Goal: Information Seeking & Learning: Learn about a topic

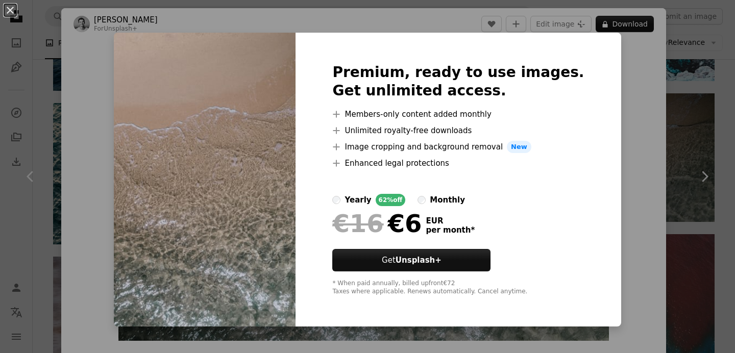
scroll to position [1989, 0]
click at [580, 103] on div "Premium, ready to use images. Get unlimited access. A plus sign Members-only co…" at bounding box center [457, 180] width 325 height 294
click at [593, 108] on div "Premium, ready to use images. Get unlimited access. A plus sign Members-only co…" at bounding box center [457, 180] width 325 height 294
click at [55, 136] on div "An X shape Premium, ready to use images. Get unlimited access. A plus sign Memb…" at bounding box center [367, 176] width 735 height 353
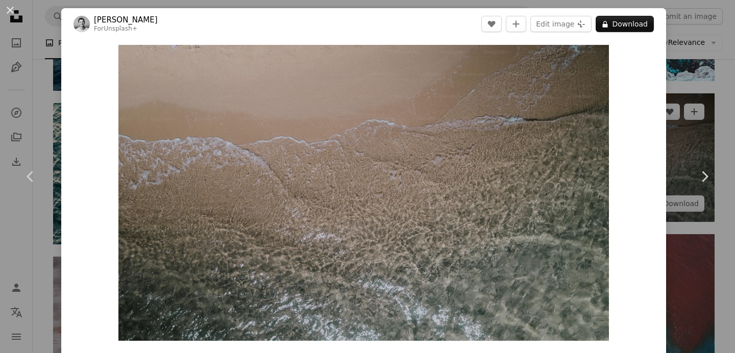
click at [708, 70] on div "An X shape Chevron left Chevron right [PERSON_NAME] For Unsplash+ A heart A plu…" at bounding box center [367, 176] width 735 height 353
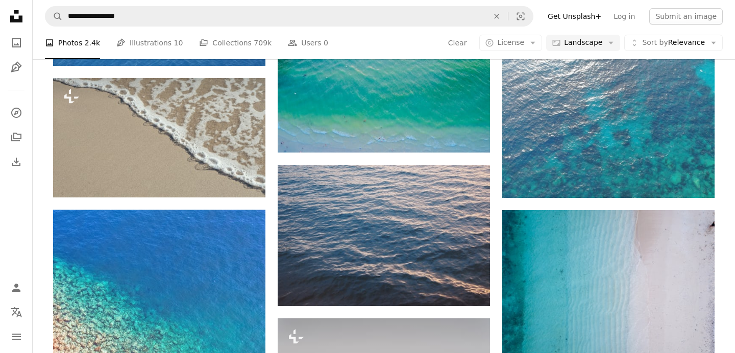
scroll to position [3565, 0]
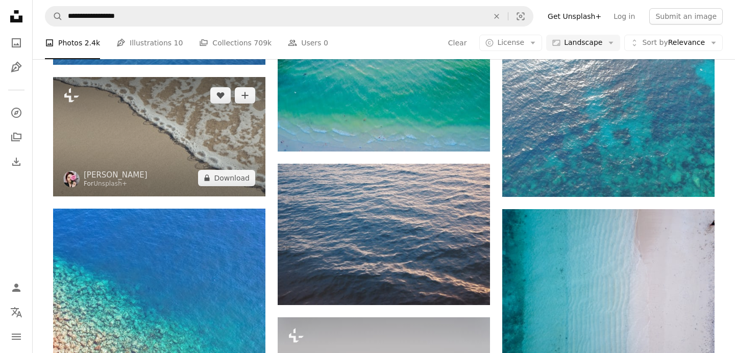
click at [193, 139] on img at bounding box center [159, 136] width 212 height 119
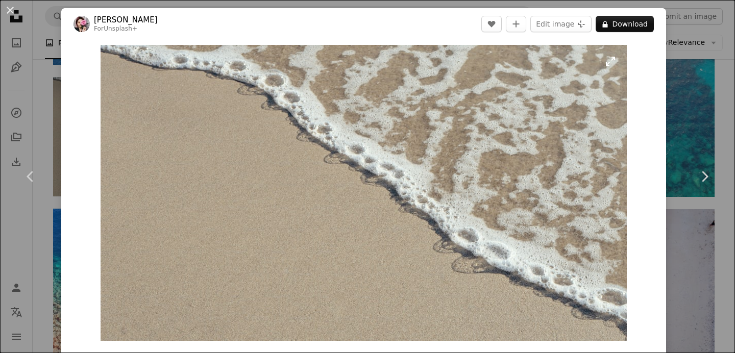
click at [590, 180] on img "Zoom in on this image" at bounding box center [364, 193] width 526 height 296
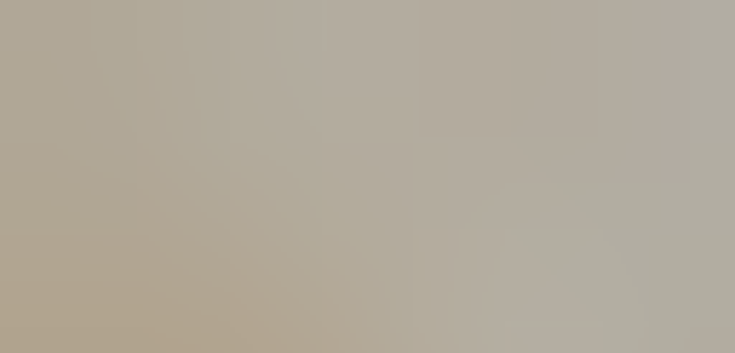
scroll to position [31, 0]
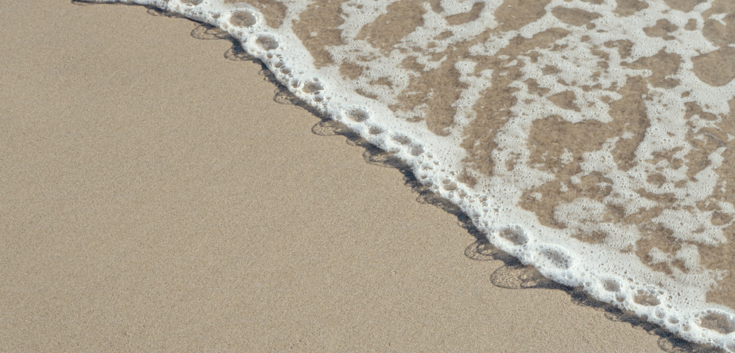
click at [590, 180] on img "Zoom out on this image" at bounding box center [367, 176] width 736 height 414
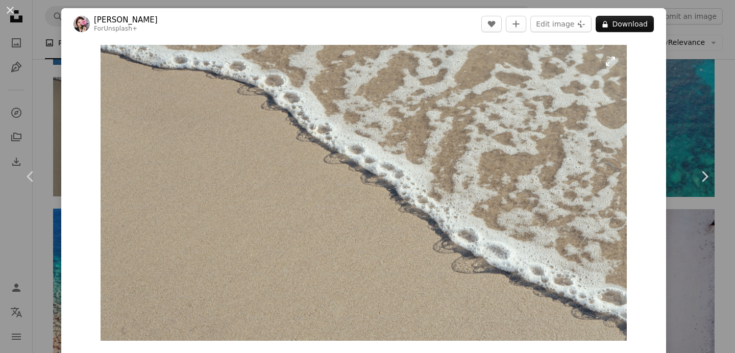
click at [590, 180] on img "Zoom in on this image" at bounding box center [364, 193] width 526 height 296
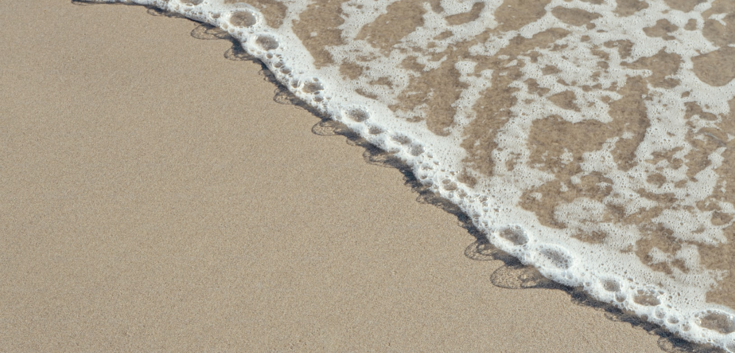
click at [590, 180] on img "Zoom out on this image" at bounding box center [367, 176] width 736 height 414
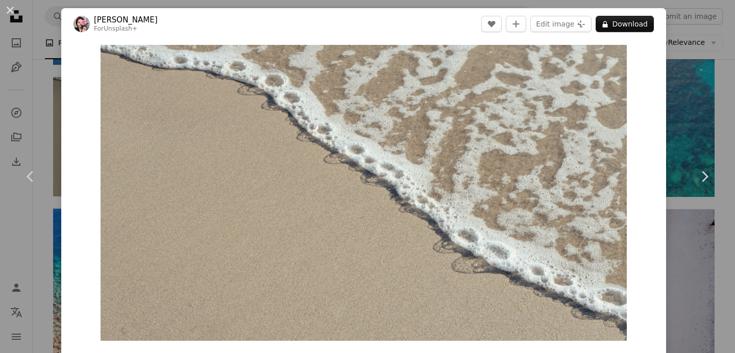
click at [689, 113] on div "An X shape Chevron left Chevron right [PERSON_NAME] For Unsplash+ A heart A plu…" at bounding box center [367, 176] width 735 height 353
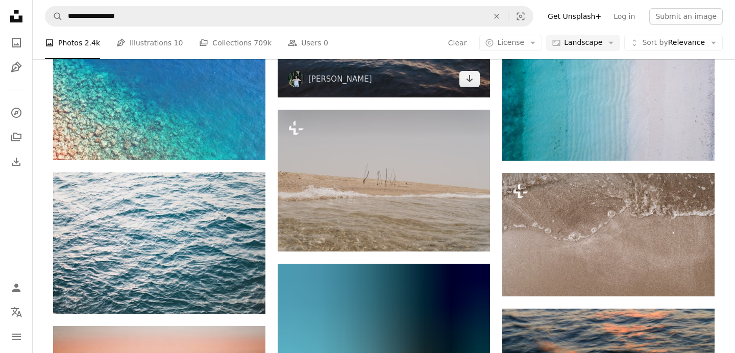
scroll to position [3775, 0]
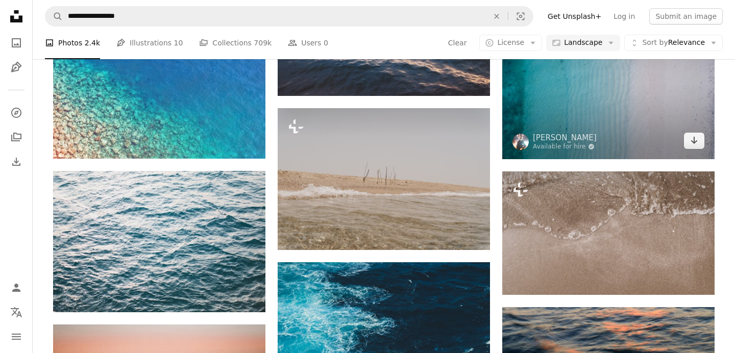
click at [591, 83] on img at bounding box center [608, 79] width 212 height 159
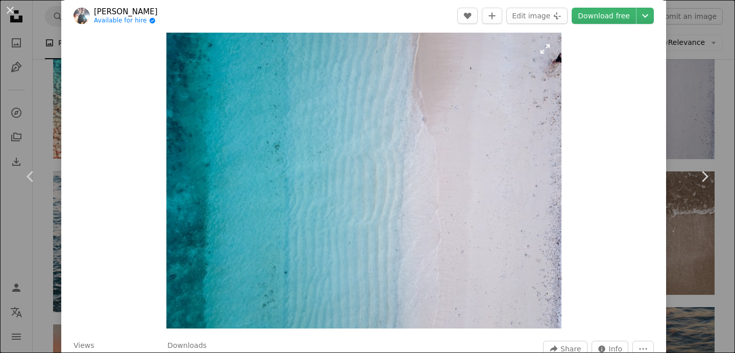
scroll to position [17, 0]
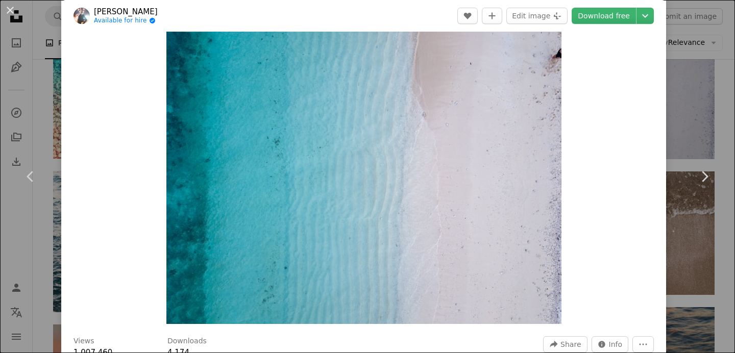
click at [698, 37] on div "An X shape Chevron left Chevron right [PERSON_NAME] Available for hire A checkm…" at bounding box center [367, 176] width 735 height 353
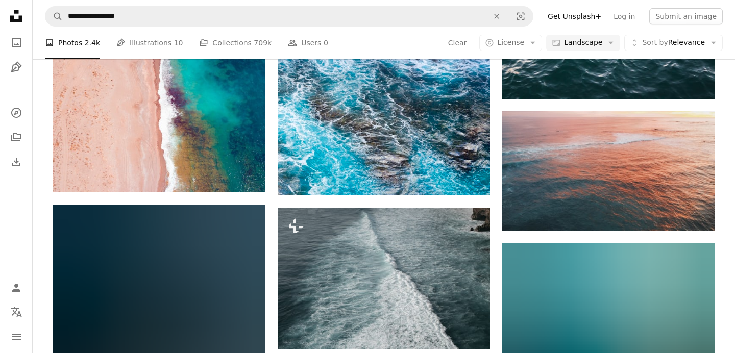
scroll to position [8222, 0]
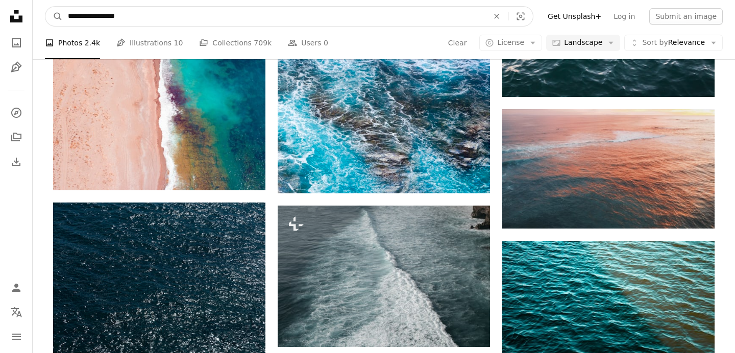
click at [103, 19] on input "**********" at bounding box center [274, 16] width 422 height 19
type input "**********"
click at [45, 7] on button "A magnifying glass" at bounding box center [53, 16] width 17 height 19
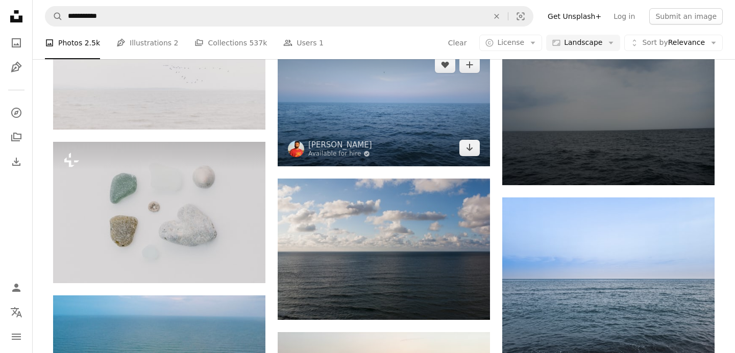
scroll to position [4420, 0]
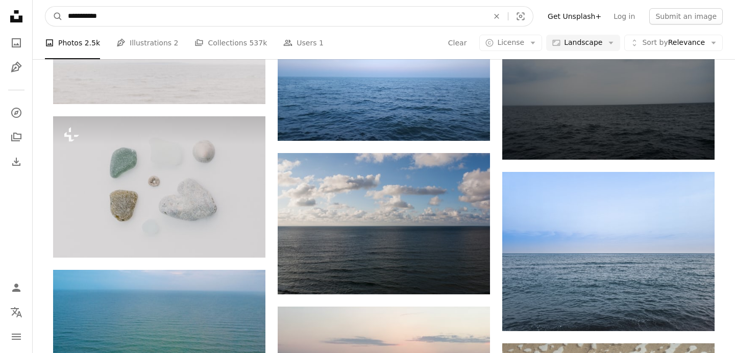
click at [77, 19] on input "**********" at bounding box center [274, 16] width 422 height 19
type input "**********"
click at [45, 7] on button "A magnifying glass" at bounding box center [53, 16] width 17 height 19
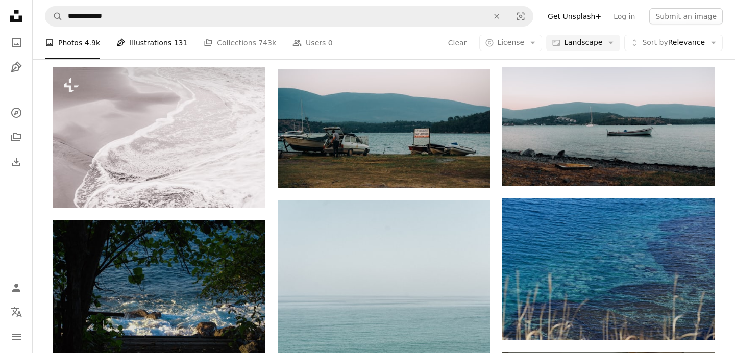
scroll to position [2816, 0]
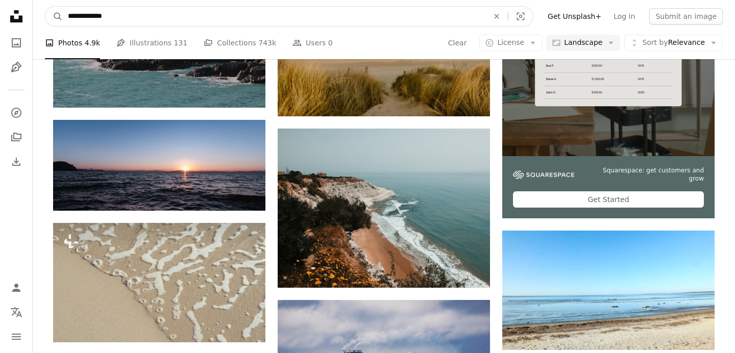
click at [84, 18] on input "**********" at bounding box center [274, 16] width 422 height 19
type input "********"
click at [45, 7] on button "A magnifying glass" at bounding box center [53, 16] width 17 height 19
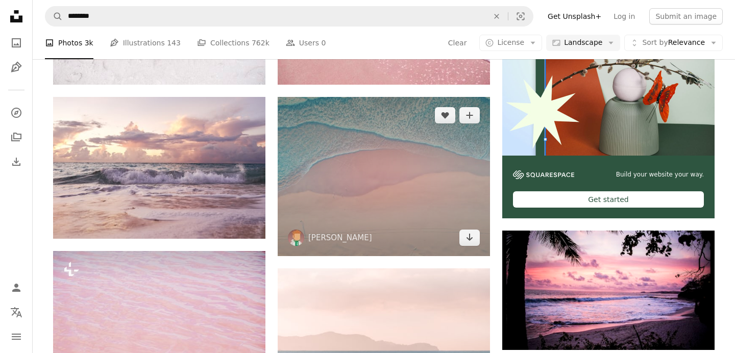
scroll to position [304, 0]
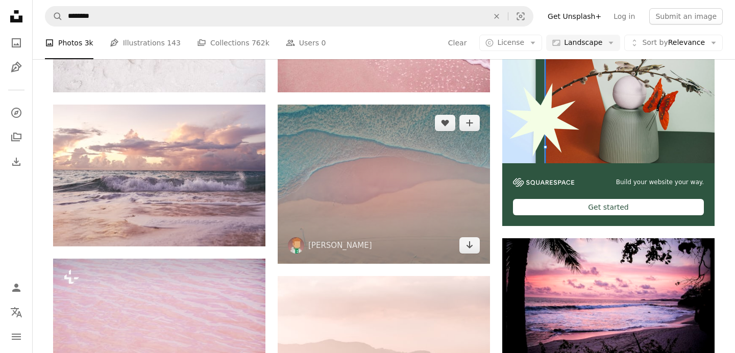
click at [444, 188] on img at bounding box center [384, 184] width 212 height 159
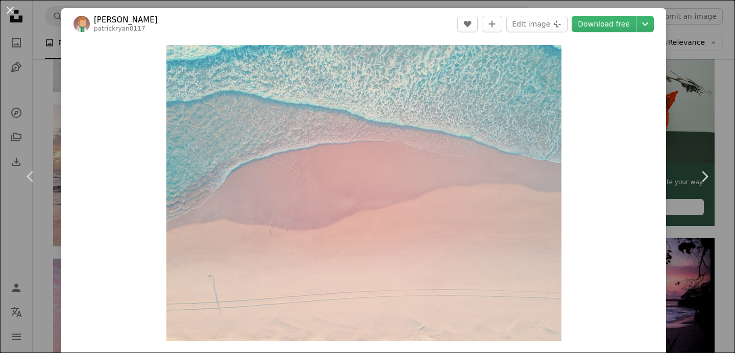
click at [706, 105] on div "An X shape Chevron left Chevron right [PERSON_NAME] patrickryan0117 A heart A p…" at bounding box center [367, 176] width 735 height 353
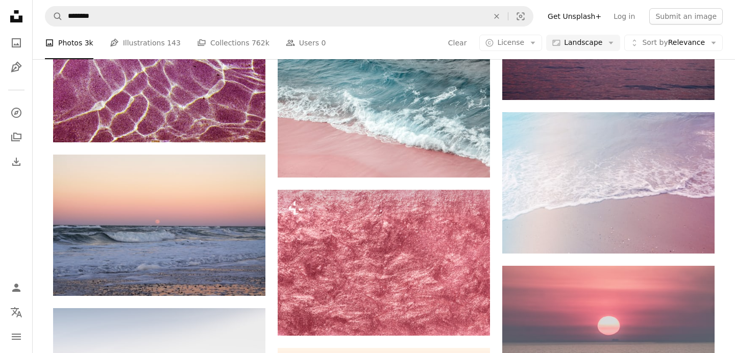
scroll to position [713, 0]
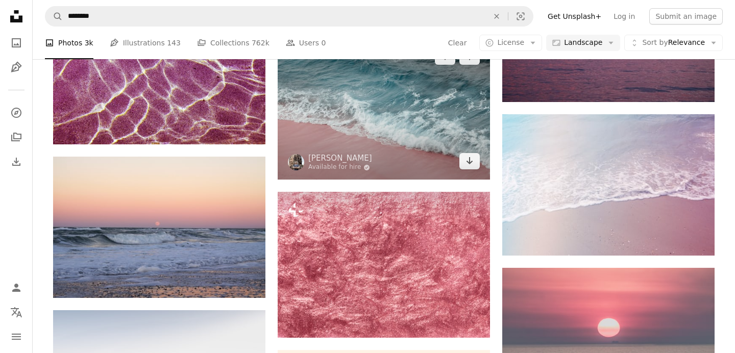
click at [423, 109] on img at bounding box center [384, 108] width 212 height 141
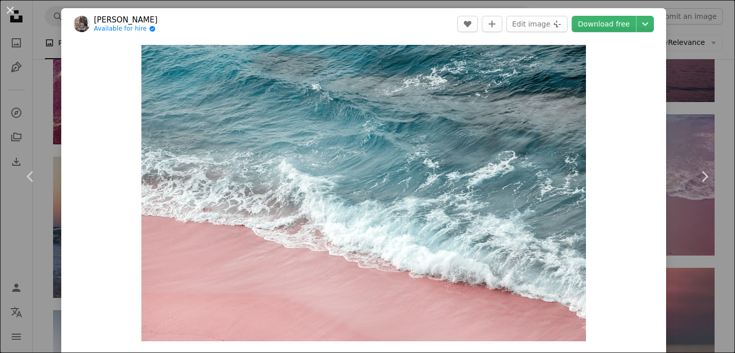
click at [725, 126] on div "An X shape Chevron left Chevron right Alex Available for hire A checkmark insid…" at bounding box center [367, 176] width 735 height 353
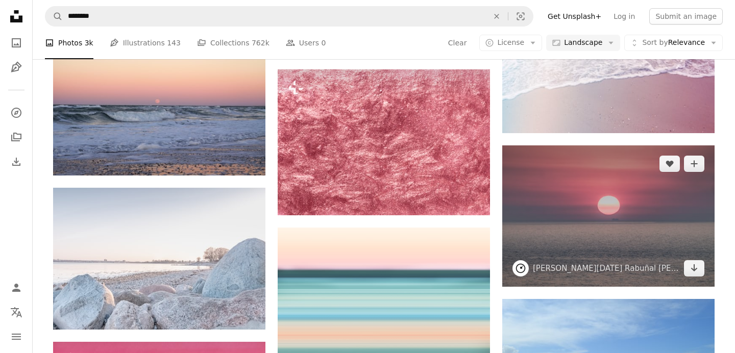
scroll to position [836, 0]
click at [609, 218] on img at bounding box center [608, 215] width 212 height 141
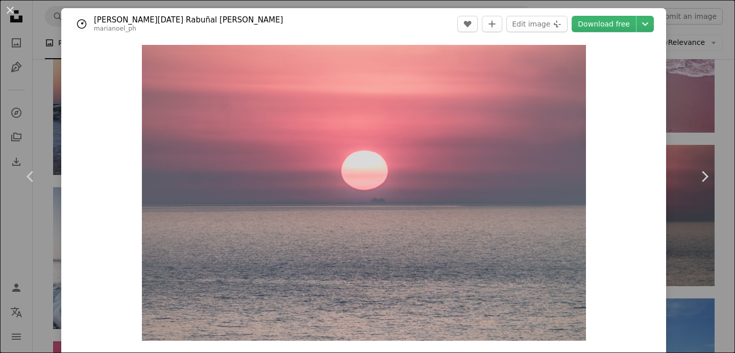
click at [719, 121] on div "An X shape Chevron left Chevron right [PERSON_NAME][DATE] [PERSON_NAME] mariano…" at bounding box center [367, 176] width 735 height 353
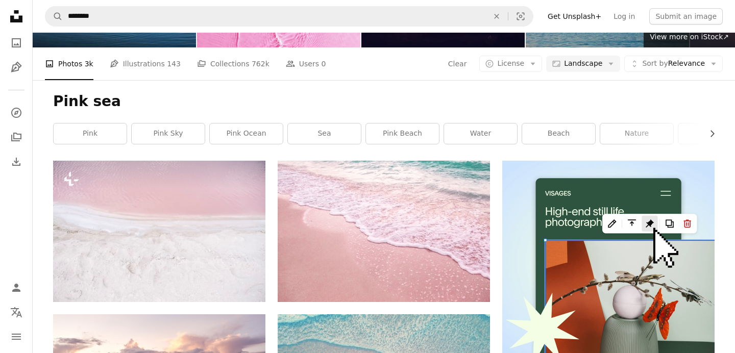
scroll to position [96, 0]
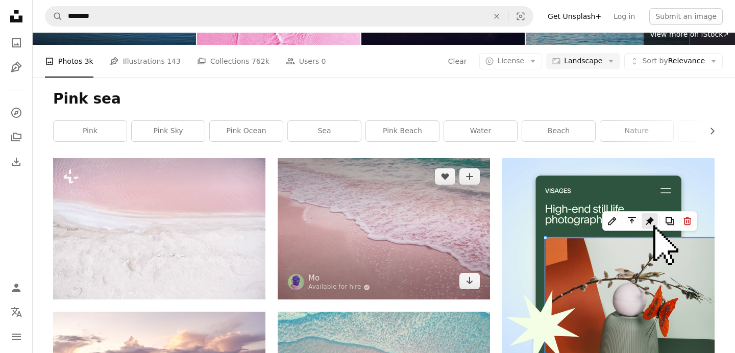
click at [422, 193] on img at bounding box center [384, 228] width 212 height 141
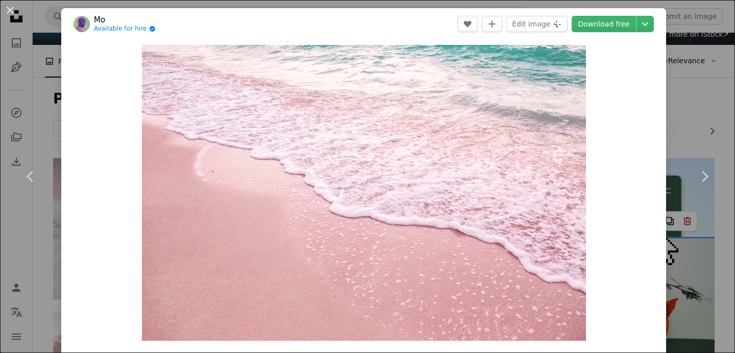
click at [711, 93] on div "An X shape Chevron left Chevron right Mo Available for hire A checkmark inside …" at bounding box center [367, 176] width 735 height 353
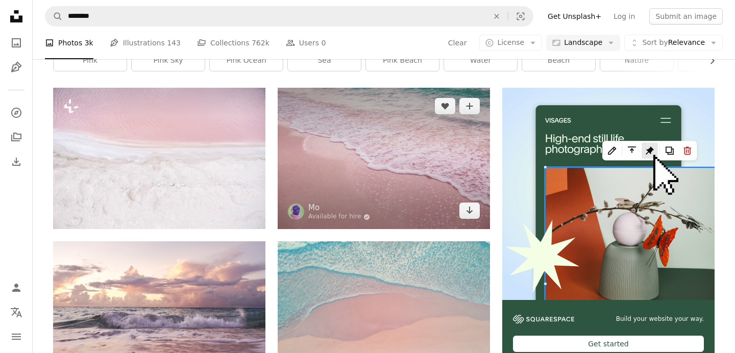
scroll to position [172, 0]
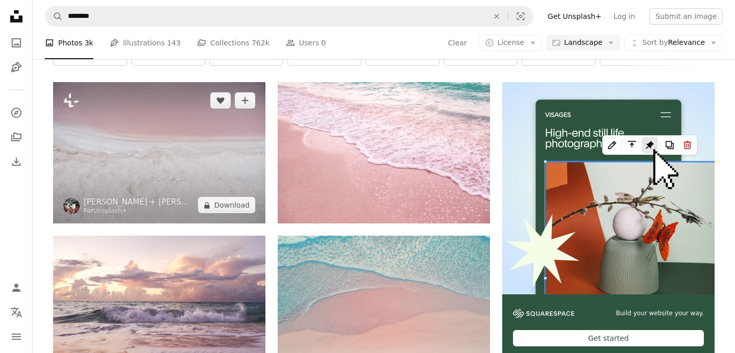
click at [201, 170] on img at bounding box center [159, 152] width 212 height 141
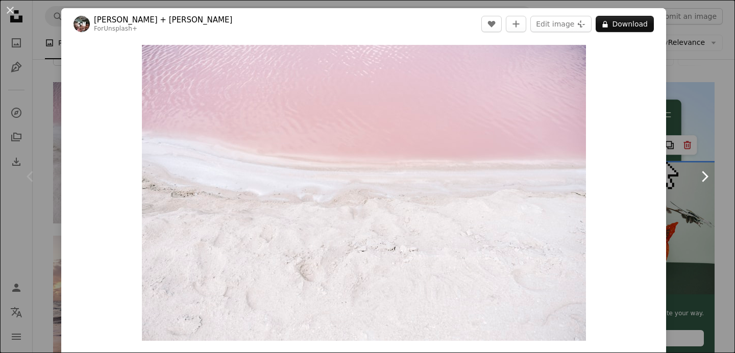
click at [715, 165] on link "Chevron right" at bounding box center [703, 177] width 61 height 98
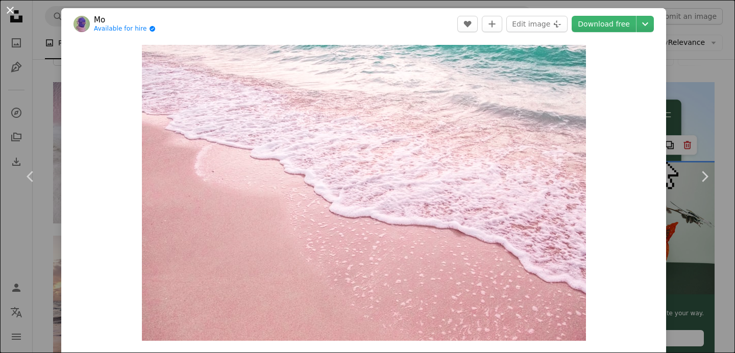
click at [9, 16] on button "An X shape" at bounding box center [10, 10] width 12 height 12
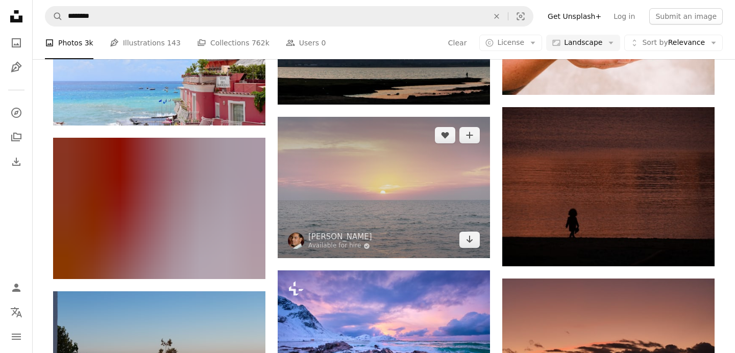
scroll to position [9495, 0]
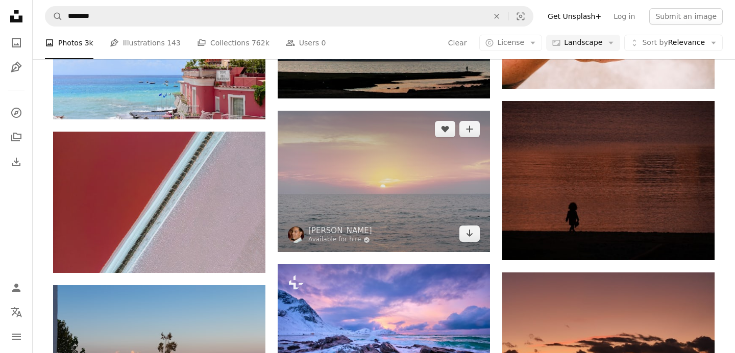
click at [415, 171] on img at bounding box center [384, 181] width 212 height 141
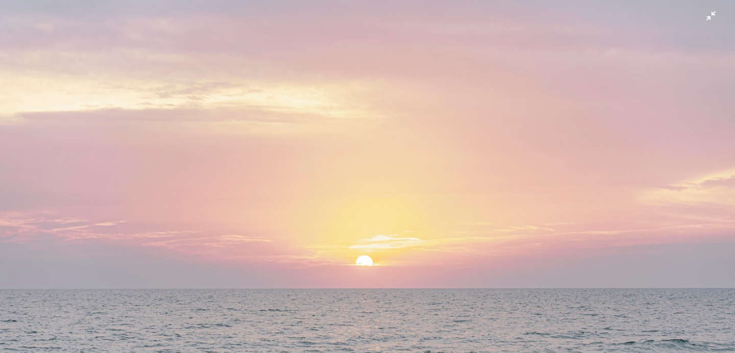
scroll to position [68, 0]
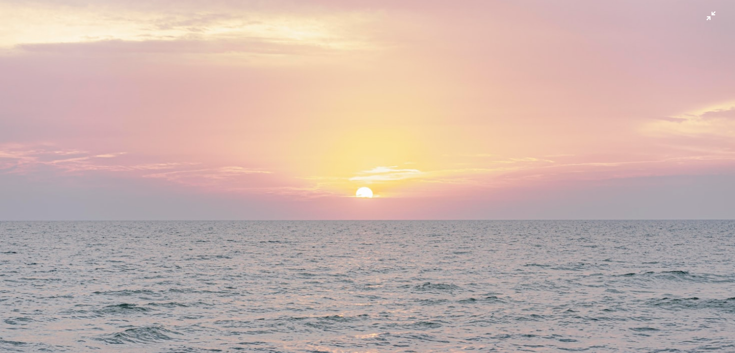
click at [711, 17] on img "Zoom out on this image" at bounding box center [367, 176] width 736 height 490
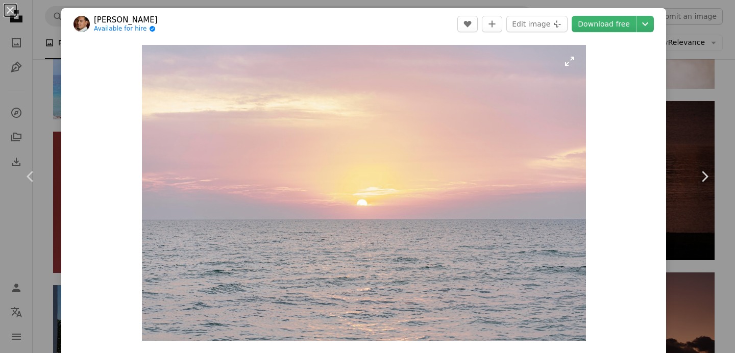
drag, startPoint x: 635, startPoint y: 79, endPoint x: 258, endPoint y: 77, distance: 377.1
click at [258, 77] on div "Zoom in" at bounding box center [363, 193] width 605 height 306
click at [8, 11] on button "An X shape" at bounding box center [10, 10] width 12 height 12
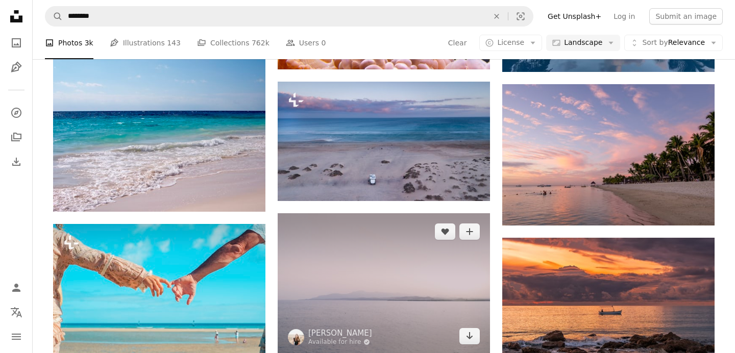
scroll to position [12332, 0]
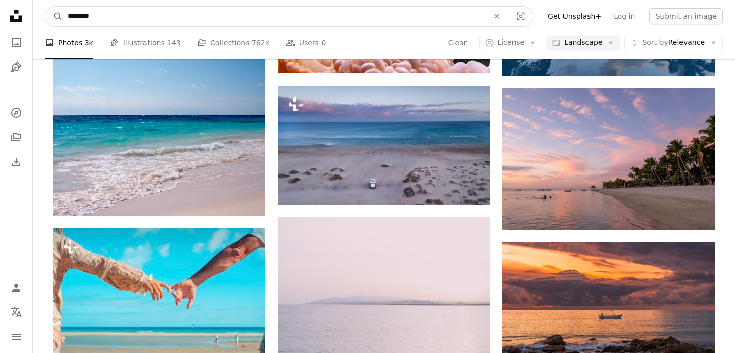
click at [114, 13] on input "********" at bounding box center [274, 16] width 422 height 19
type input "**********"
click button "A magnifying glass" at bounding box center [53, 16] width 17 height 19
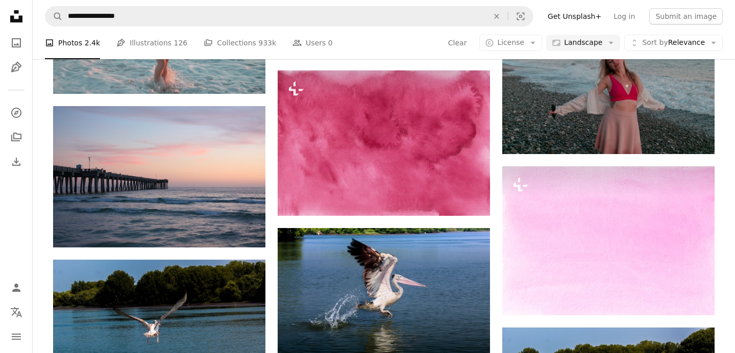
scroll to position [6969, 0]
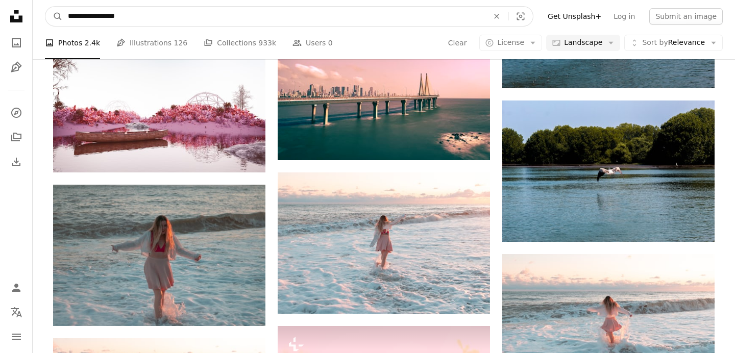
click at [76, 13] on input "**********" at bounding box center [274, 16] width 422 height 19
click at [118, 17] on input "**********" at bounding box center [274, 16] width 422 height 19
type input "**********"
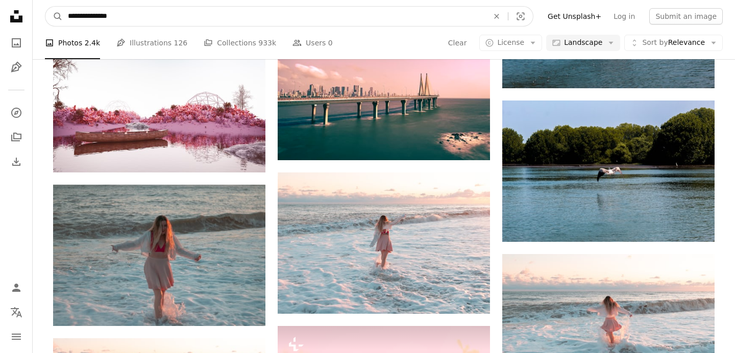
click button "A magnifying glass" at bounding box center [53, 16] width 17 height 19
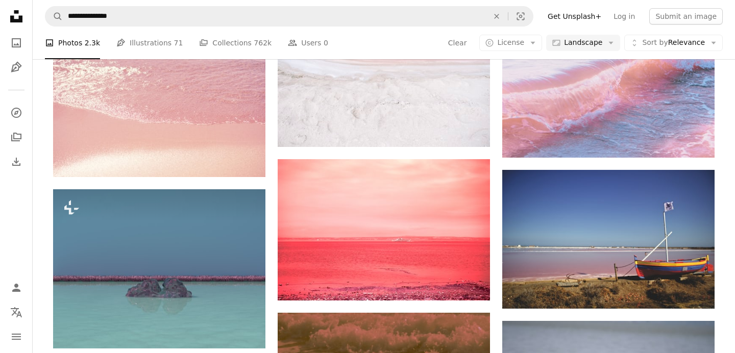
scroll to position [1095, 0]
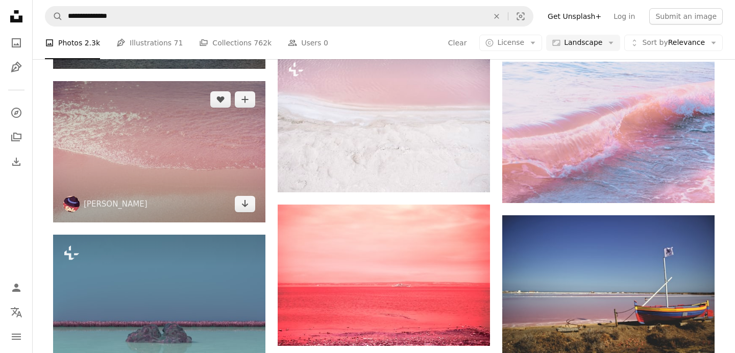
click at [169, 151] on img at bounding box center [159, 151] width 212 height 141
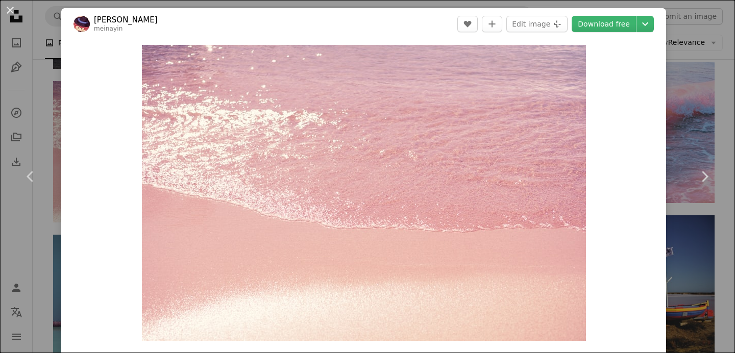
click at [713, 119] on div "An X shape Chevron left Chevron right Meina Yin meinayin A heart A plus sign Ed…" at bounding box center [367, 176] width 735 height 353
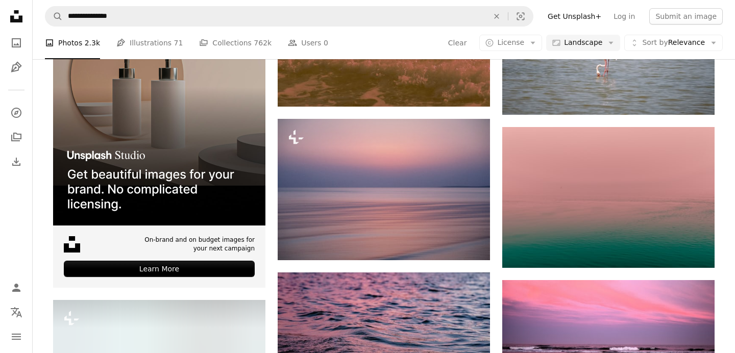
scroll to position [1530, 0]
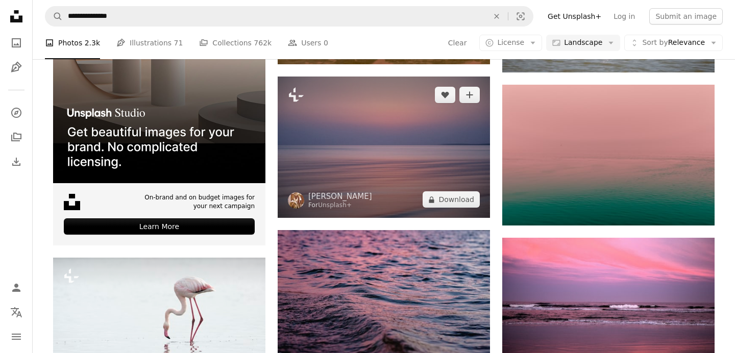
click at [384, 180] on img at bounding box center [384, 147] width 212 height 141
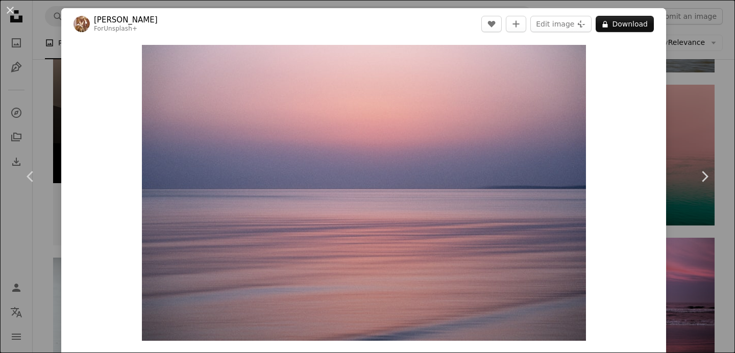
click at [686, 67] on div "An X shape Chevron left Chevron right Kelsey He For Unsplash+ A heart A plus si…" at bounding box center [367, 176] width 735 height 353
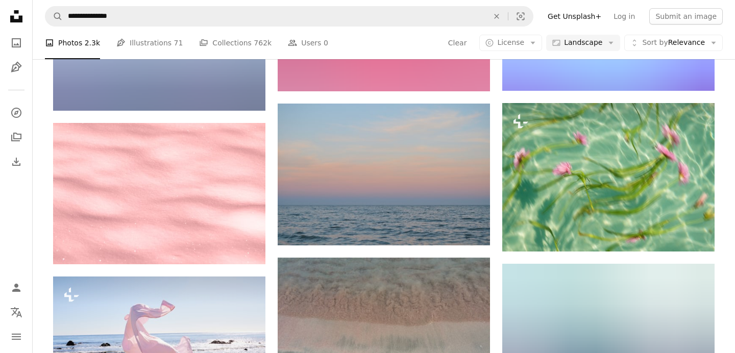
scroll to position [2152, 0]
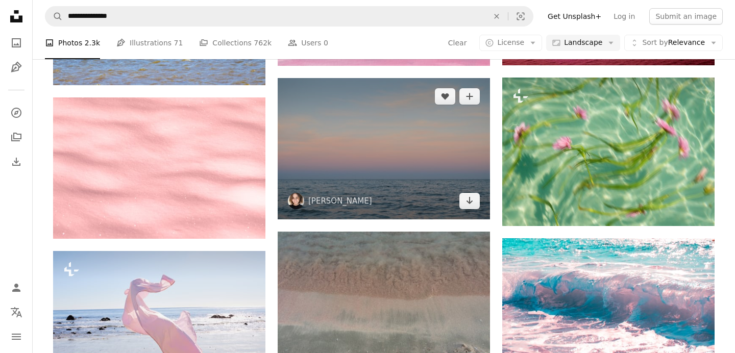
click at [386, 168] on img at bounding box center [384, 148] width 212 height 141
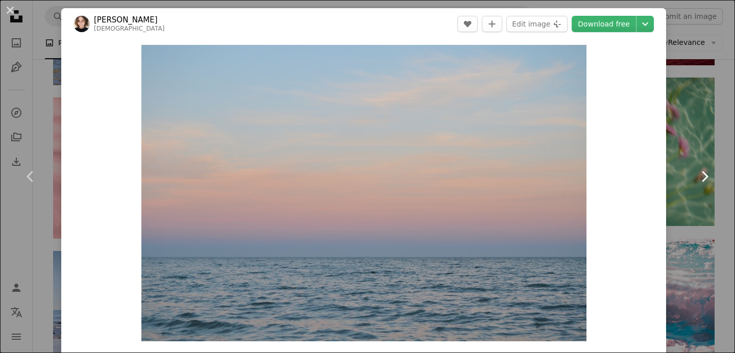
click at [708, 146] on link "Chevron right" at bounding box center [703, 177] width 61 height 98
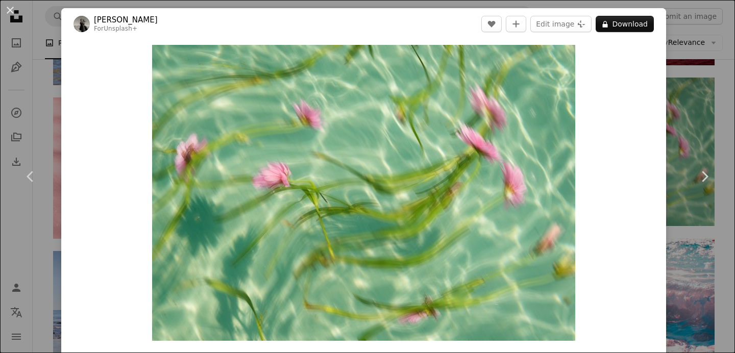
click at [8, 5] on button "An X shape" at bounding box center [10, 10] width 12 height 12
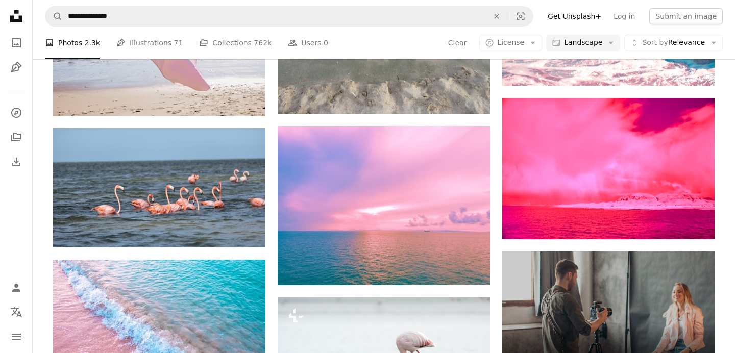
scroll to position [2469, 0]
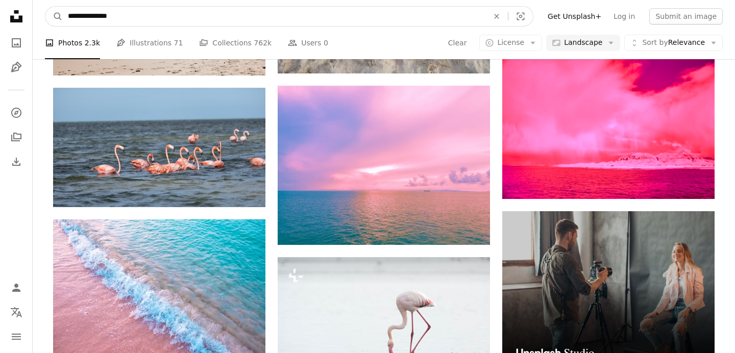
click at [111, 7] on input "**********" at bounding box center [274, 16] width 422 height 19
click at [115, 17] on input "**********" at bounding box center [274, 16] width 422 height 19
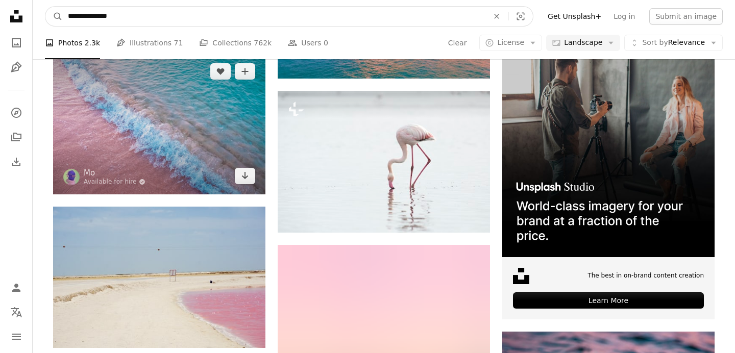
scroll to position [2637, 0]
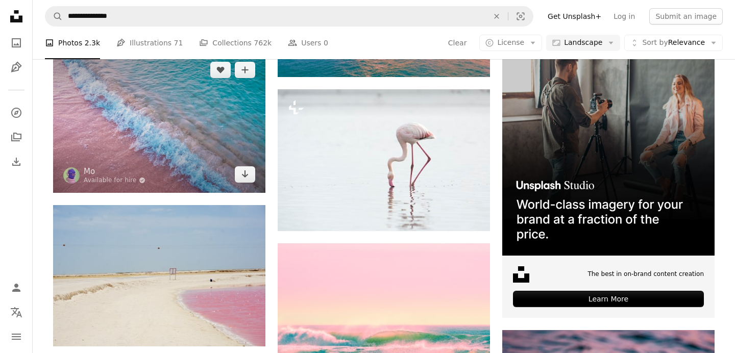
click at [169, 176] on img at bounding box center [159, 122] width 212 height 141
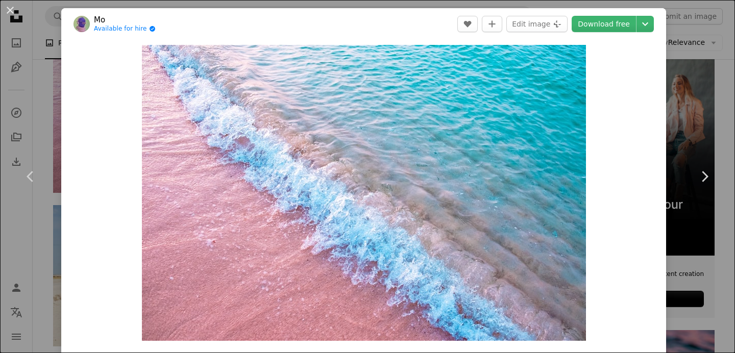
click at [39, 71] on div "An X shape Chevron left Chevron right Mo Available for hire A checkmark inside …" at bounding box center [367, 176] width 735 height 353
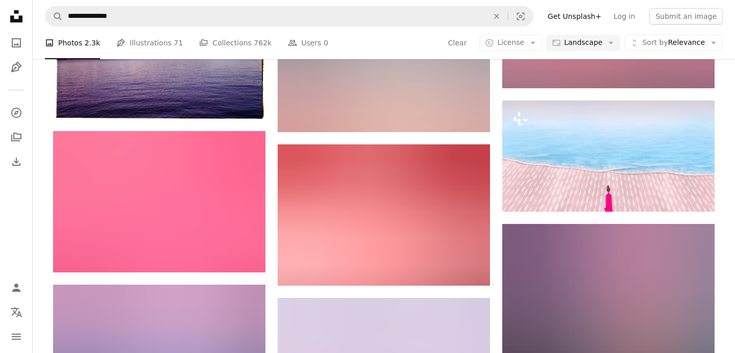
scroll to position [3177, 0]
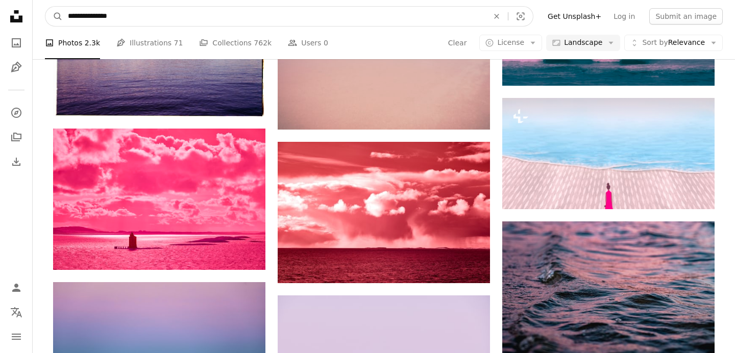
click at [113, 15] on input "**********" at bounding box center [274, 16] width 422 height 19
type input "**********"
click at [45, 7] on button "A magnifying glass" at bounding box center [53, 16] width 17 height 19
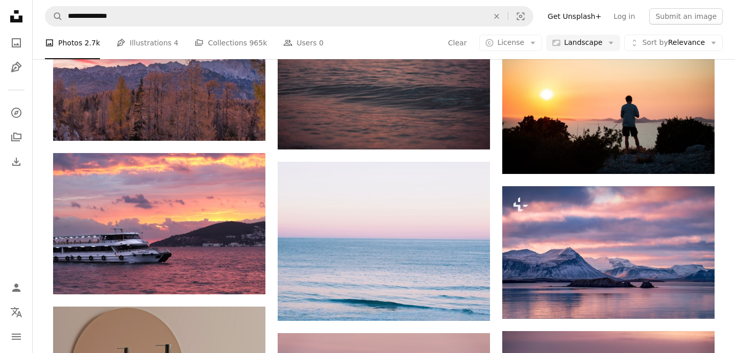
scroll to position [1683, 0]
